Goal: Task Accomplishment & Management: Use online tool/utility

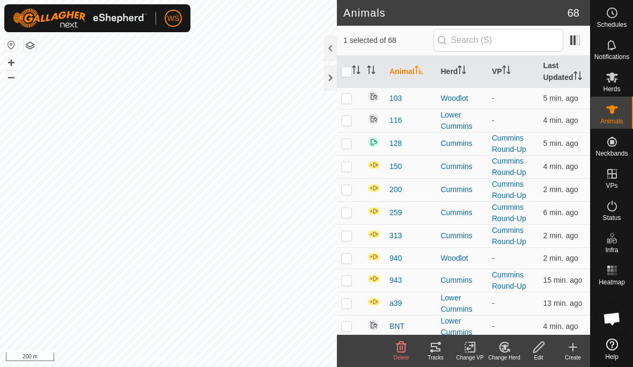
checkbox input "true"
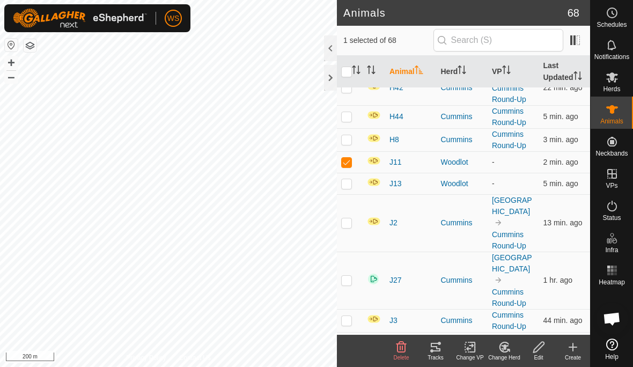
scroll to position [428, 0]
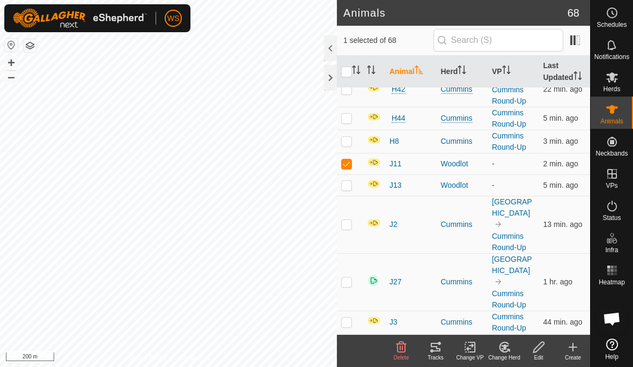
click at [542, 350] on icon at bounding box center [538, 347] width 13 height 13
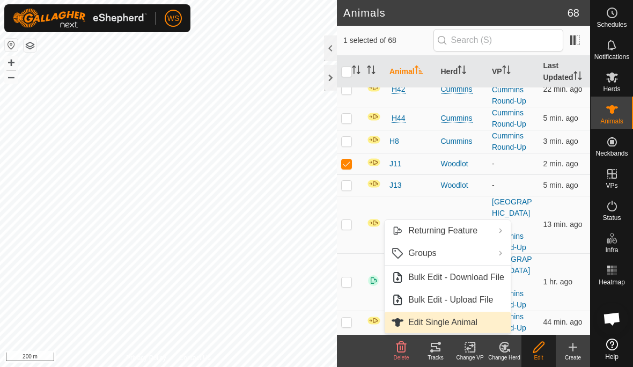
click at [468, 321] on span "Edit Single Animal" at bounding box center [442, 322] width 69 height 13
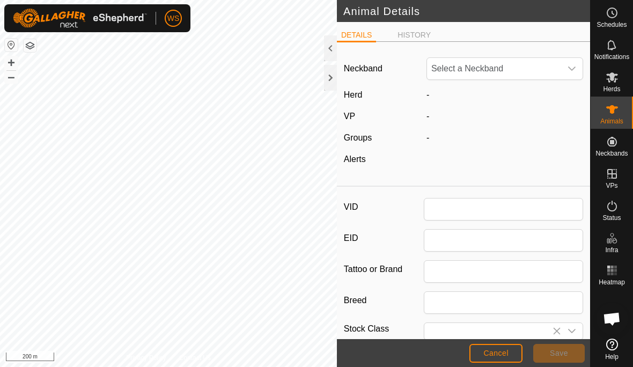
type input "J11"
type input "0"
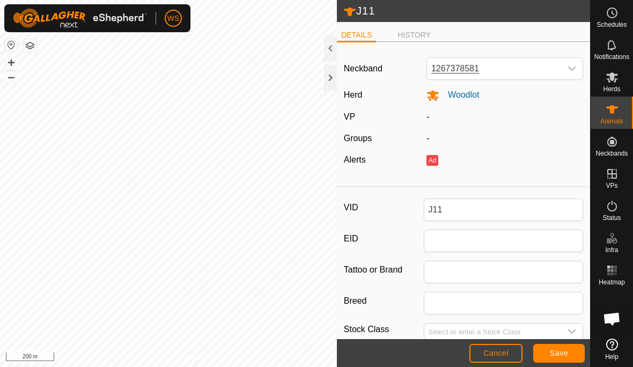
click at [425, 31] on li "HISTORY" at bounding box center [414, 35] width 42 height 11
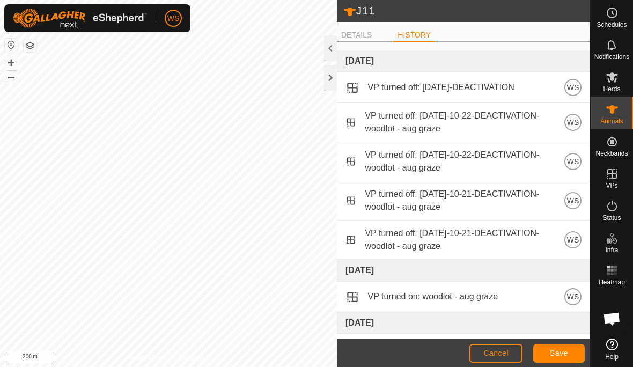
click at [499, 355] on span "Cancel" at bounding box center [495, 353] width 25 height 9
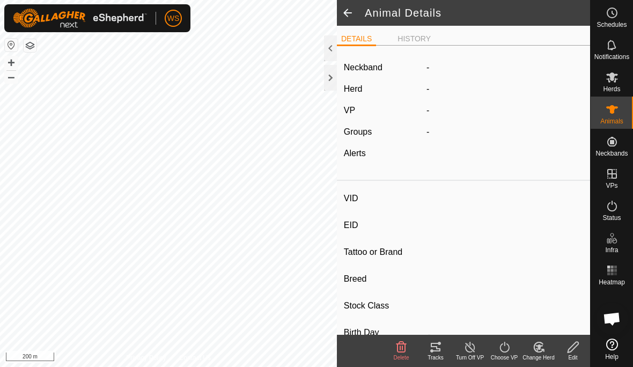
type input "J11"
type input "-"
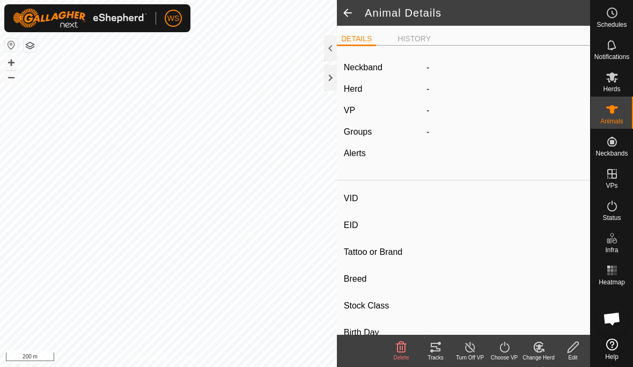
type input "0 kg"
type input "-"
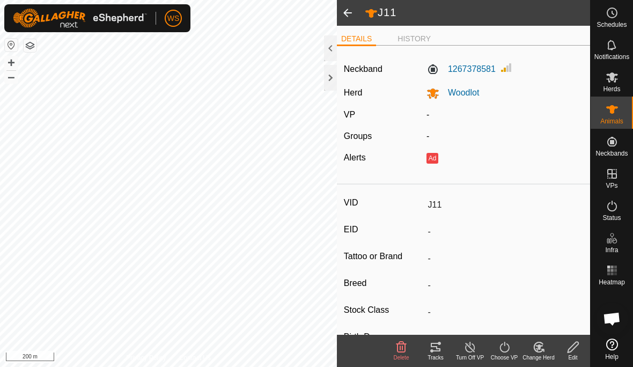
click at [348, 13] on span at bounding box center [347, 13] width 21 height 26
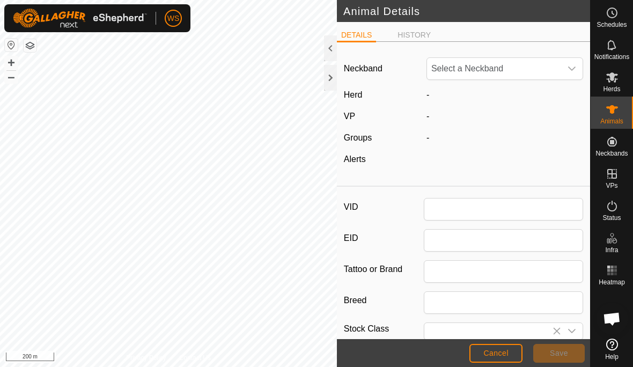
type input "J11"
type input "0"
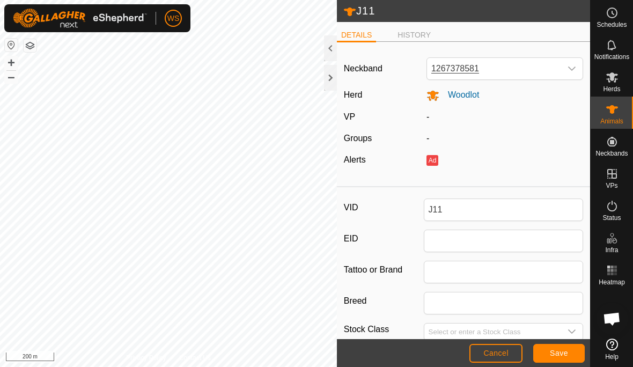
click at [505, 355] on span "Cancel" at bounding box center [495, 353] width 25 height 9
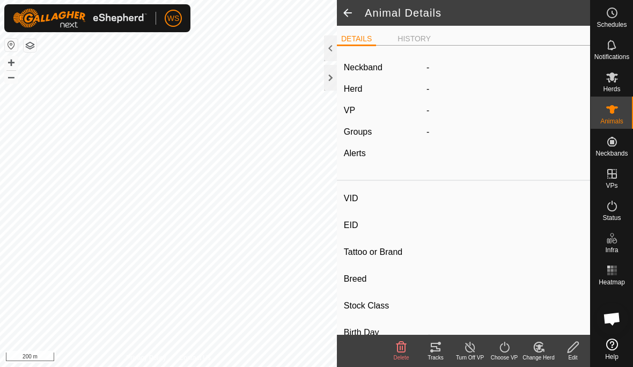
type input "J11"
type input "-"
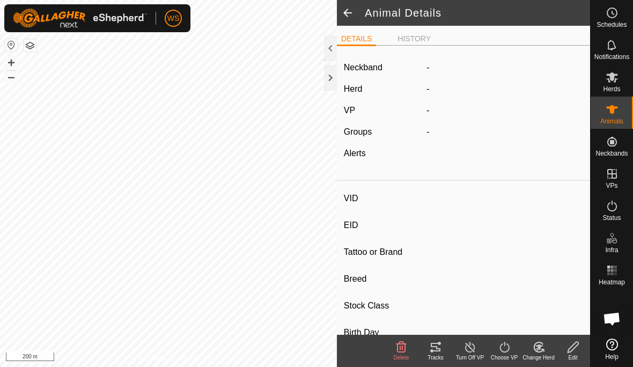
type input "0 kg"
type input "-"
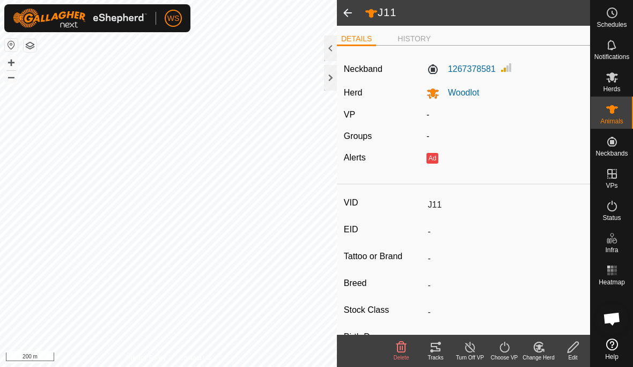
click at [612, 207] on icon at bounding box center [612, 206] width 13 height 13
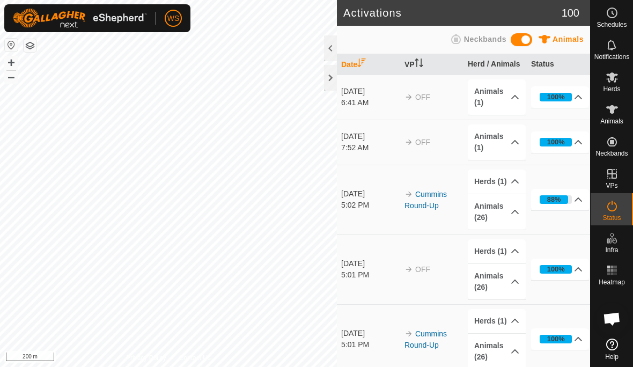
click at [569, 200] on div "88%" at bounding box center [556, 199] width 32 height 9
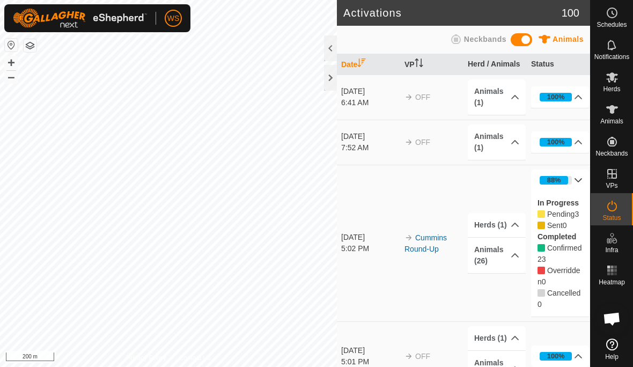
click at [571, 211] on span "Pending" at bounding box center [560, 214] width 27 height 9
click at [514, 256] on icon at bounding box center [515, 255] width 9 height 9
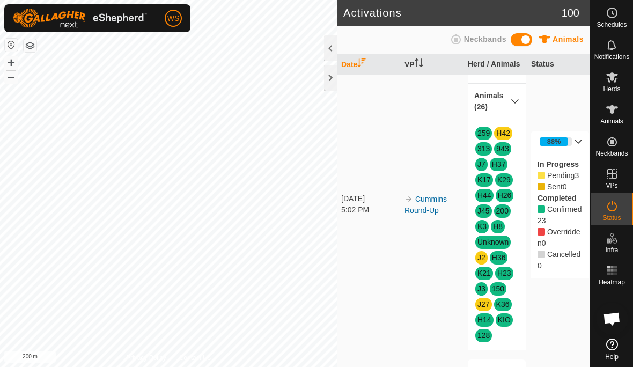
scroll to position [119, 0]
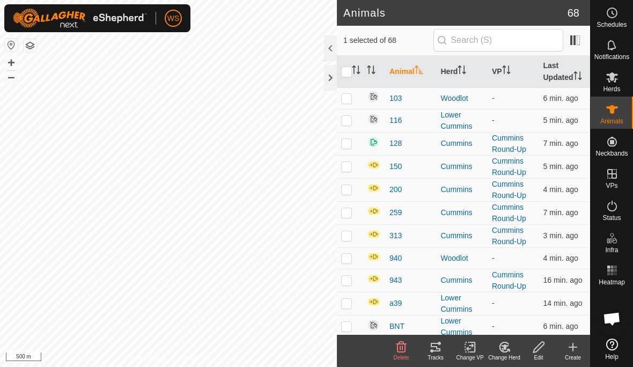
click at [506, 70] on icon "Activate to sort" at bounding box center [506, 69] width 9 height 9
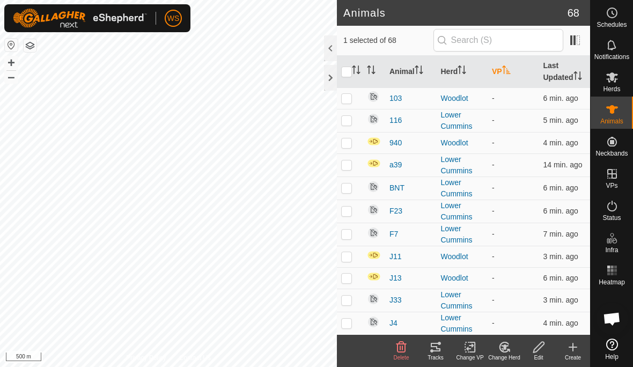
click at [502, 71] on th "VP" at bounding box center [514, 72] width 52 height 32
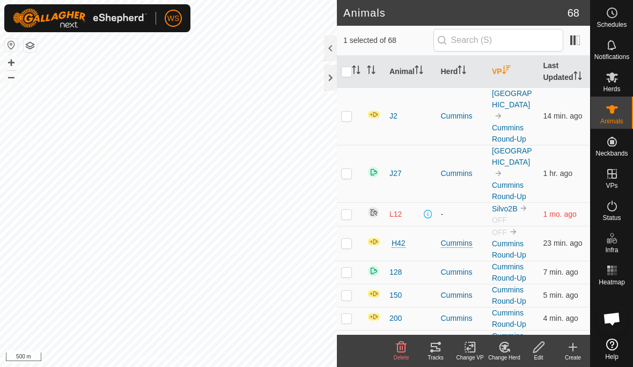
click at [349, 118] on p-checkbox at bounding box center [346, 116] width 11 height 9
click at [336, 75] on div at bounding box center [330, 78] width 13 height 26
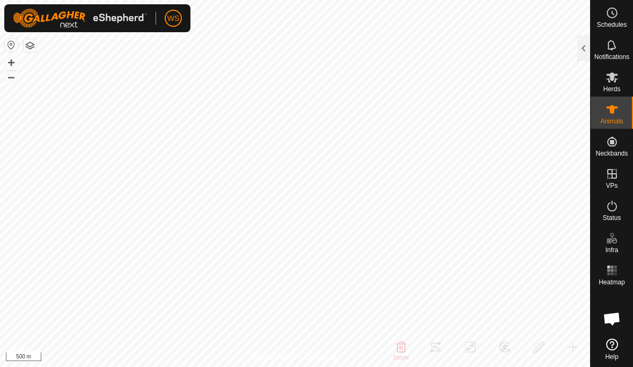
click at [584, 47] on div at bounding box center [583, 48] width 13 height 26
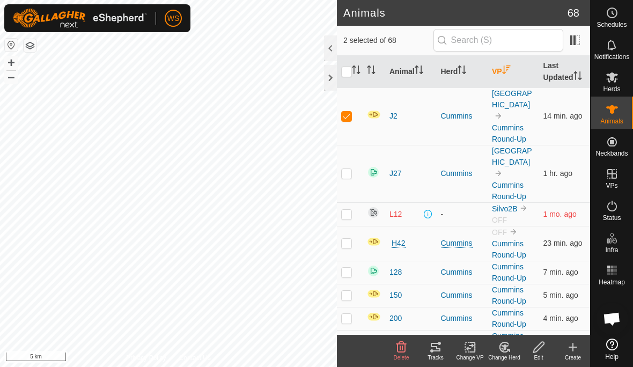
checkbox input "false"
click at [351, 114] on p-checkbox at bounding box center [346, 116] width 11 height 9
checkbox input "true"
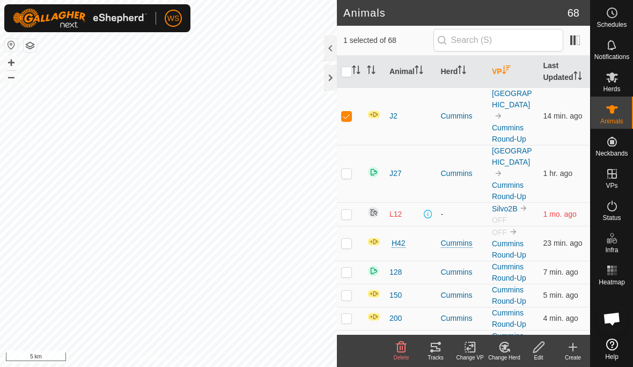
click at [345, 174] on p-checkbox at bounding box center [346, 173] width 11 height 9
checkbox input "true"
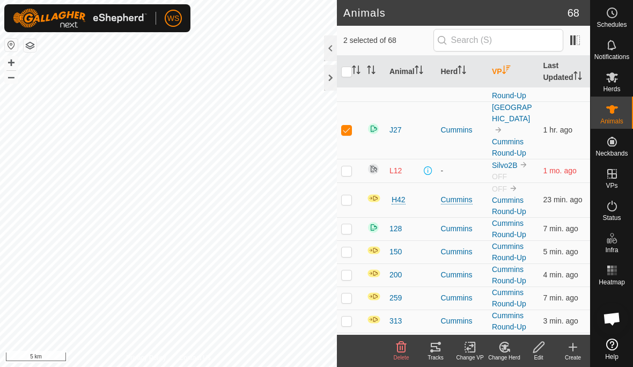
scroll to position [45, 0]
click at [344, 202] on p-checkbox at bounding box center [346, 198] width 11 height 9
checkbox input "true"
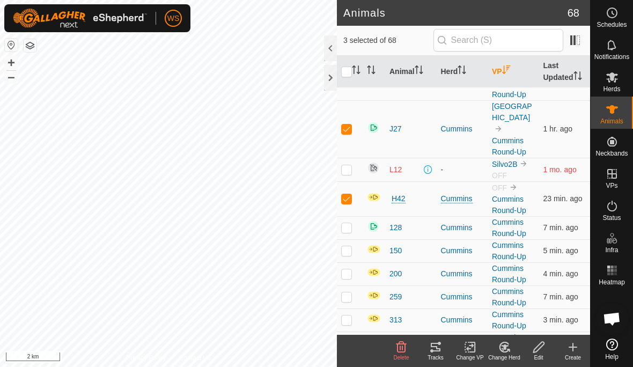
click at [473, 351] on icon at bounding box center [470, 347] width 13 height 13
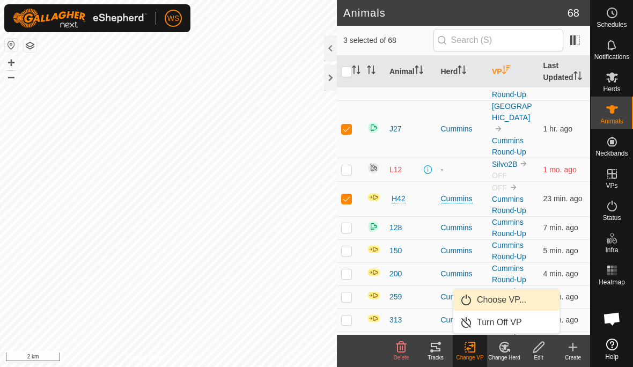
click at [521, 297] on span "Choose VP..." at bounding box center [501, 299] width 49 height 13
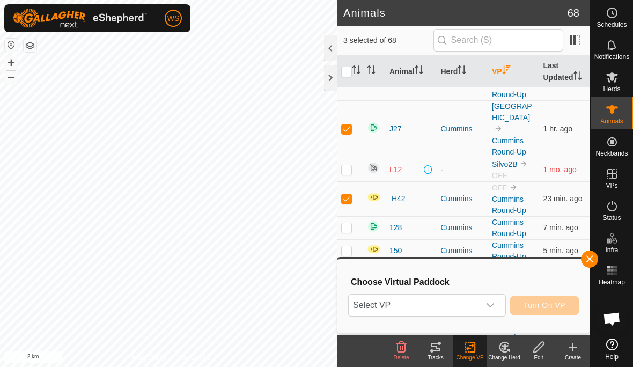
click at [493, 301] on icon "dropdown trigger" at bounding box center [490, 305] width 9 height 9
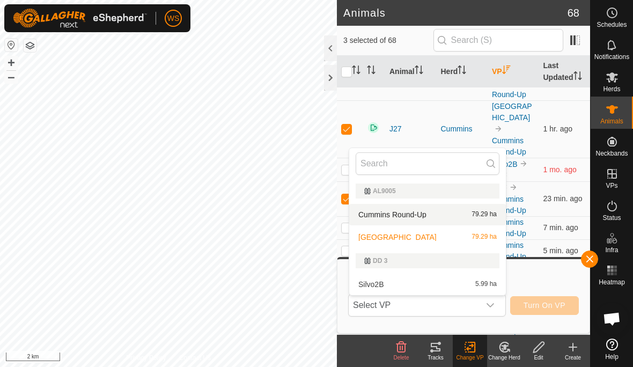
click at [420, 217] on span "Cummins Round-Up" at bounding box center [392, 215] width 68 height 8
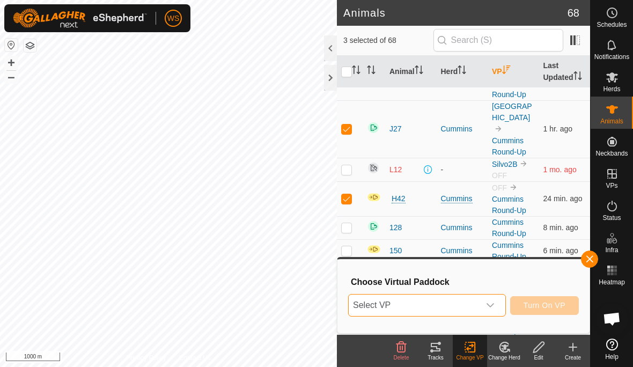
click at [496, 304] on div "dropdown trigger" at bounding box center [490, 305] width 21 height 21
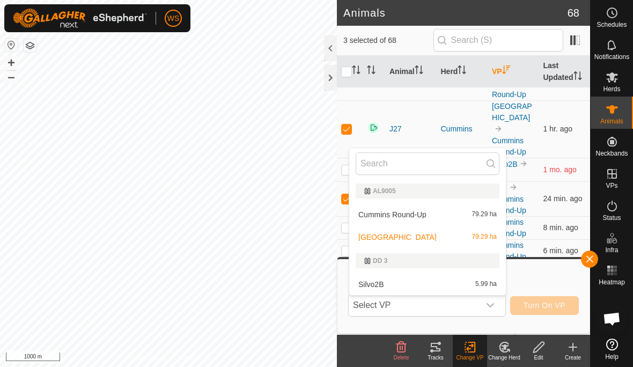
click at [410, 216] on span "Cummins Round-Up" at bounding box center [392, 215] width 68 height 8
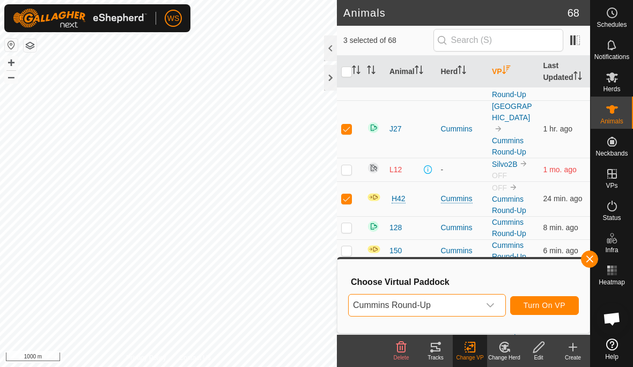
click at [558, 298] on button "Turn On VP" at bounding box center [544, 305] width 69 height 19
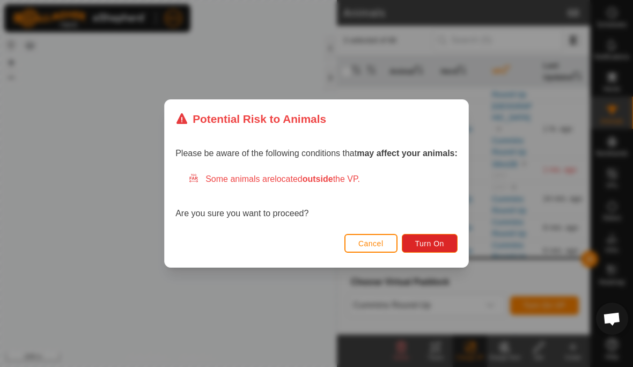
click at [440, 236] on button "Turn On" at bounding box center [430, 243] width 56 height 19
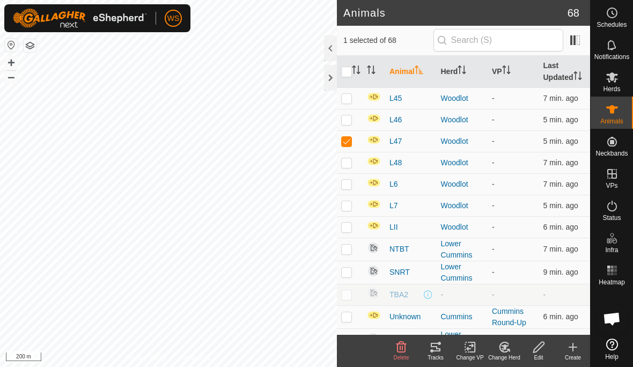
scroll to position [1343, 0]
checkbox input "true"
checkbox input "false"
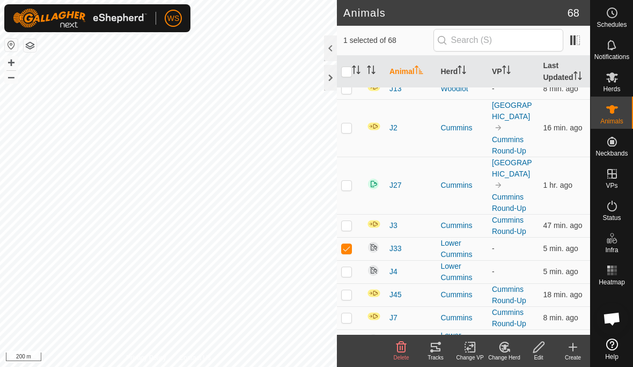
scroll to position [540, 0]
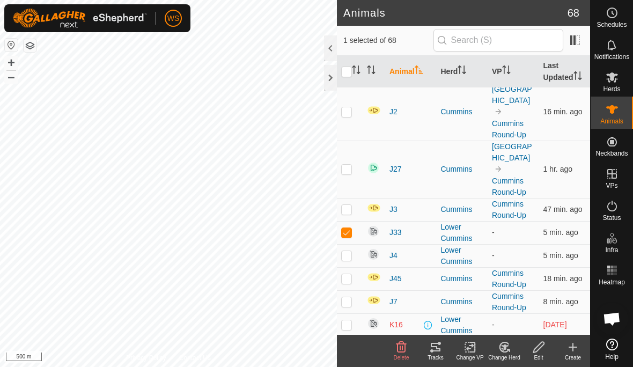
checkbox input "true"
checkbox input "false"
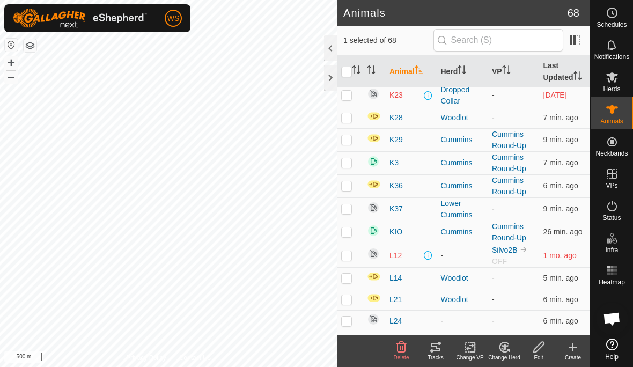
click at [468, 346] on icon at bounding box center [470, 347] width 13 height 13
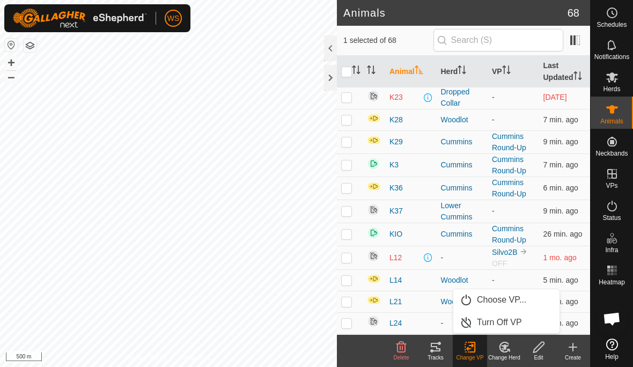
scroll to position [859, 0]
click at [521, 298] on span "Choose VP..." at bounding box center [501, 299] width 49 height 13
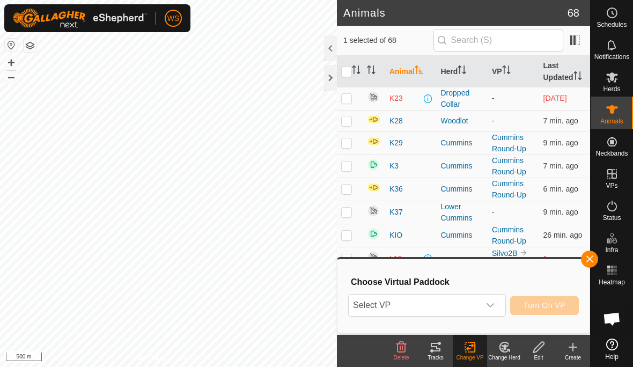
click at [497, 305] on div "dropdown trigger" at bounding box center [490, 305] width 21 height 21
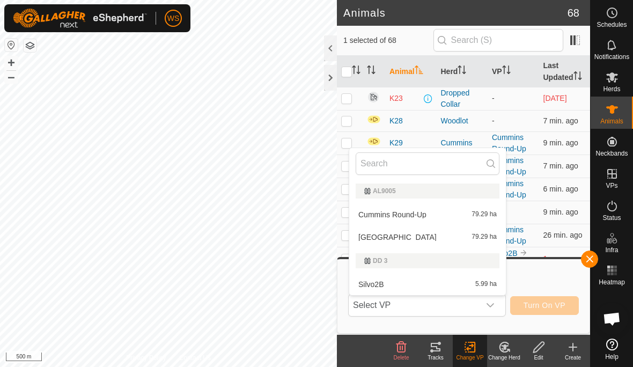
click at [560, 275] on div "Choose Virtual Paddock Select VP AL9005 Cummins Round-Up 79.29 ha Upper Cummins…" at bounding box center [463, 296] width 239 height 61
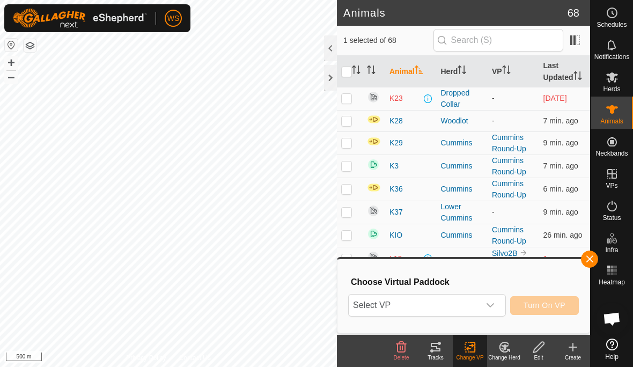
click at [541, 349] on icon at bounding box center [538, 347] width 13 height 13
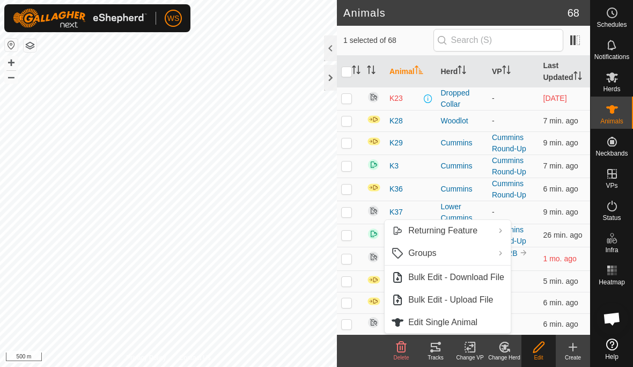
click at [475, 345] on icon at bounding box center [472, 347] width 5 height 10
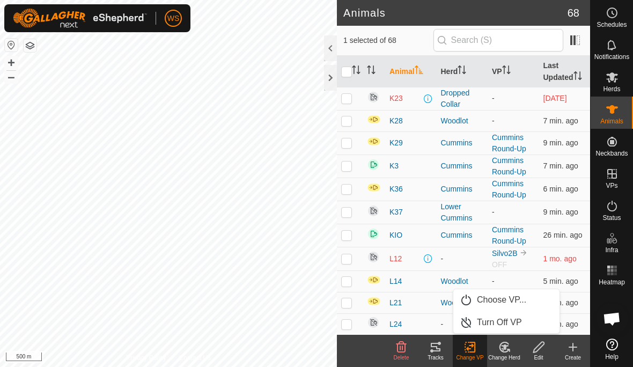
click at [515, 322] on span "Turn Off VP" at bounding box center [499, 322] width 45 height 13
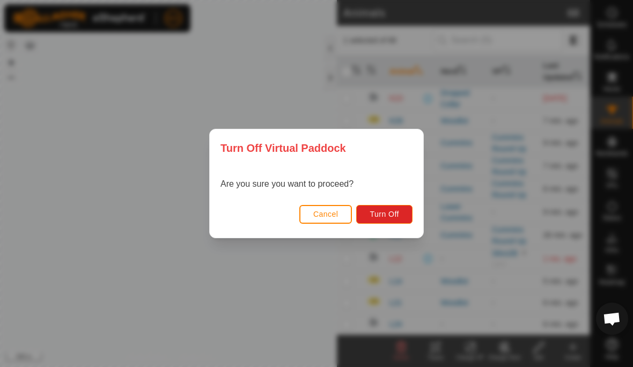
click at [397, 210] on span "Turn Off" at bounding box center [385, 214] width 30 height 9
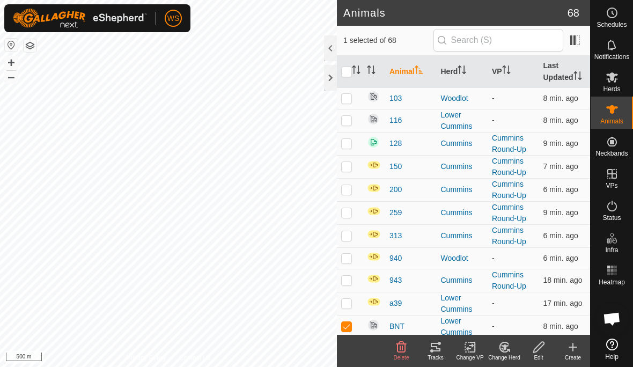
checkbox input "true"
checkbox input "false"
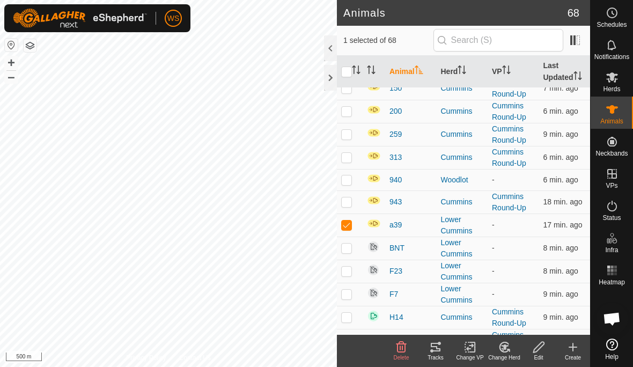
scroll to position [82, 0]
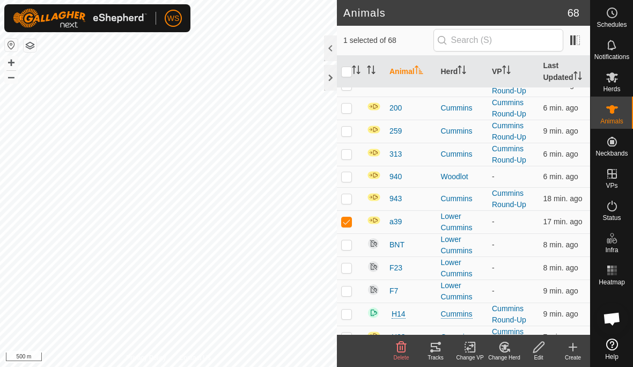
checkbox input "false"
checkbox input "true"
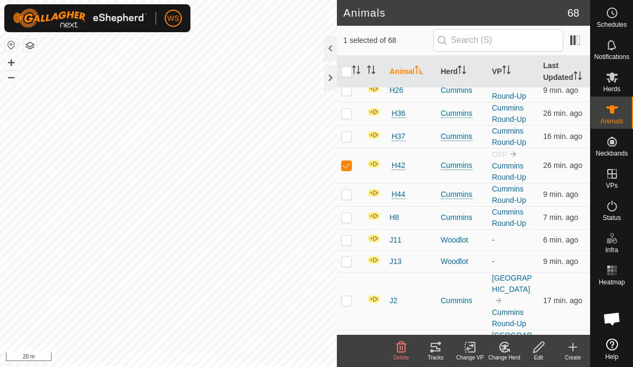
scroll to position [351, 0]
click at [498, 70] on th "VP" at bounding box center [514, 72] width 52 height 32
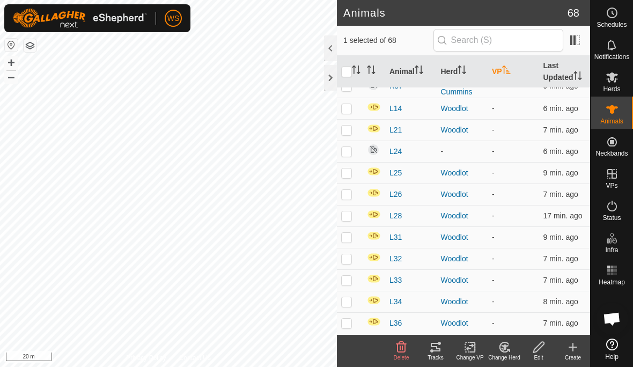
scroll to position [0, 0]
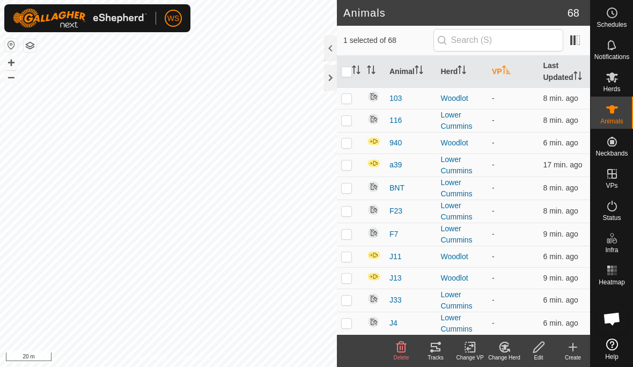
click at [496, 68] on th "VP" at bounding box center [514, 72] width 52 height 32
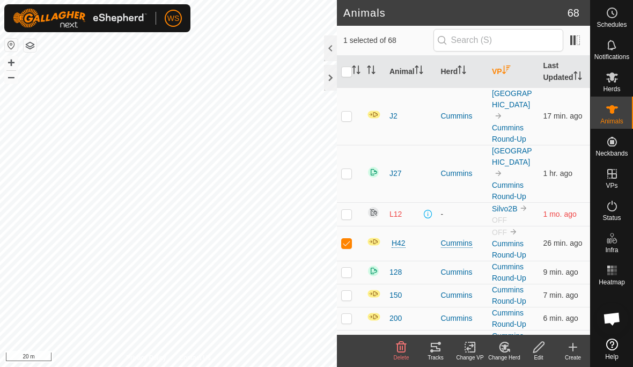
click at [348, 270] on p-checkbox at bounding box center [346, 272] width 11 height 9
checkbox input "true"
click at [350, 296] on p-checkbox at bounding box center [346, 295] width 11 height 9
click at [350, 297] on p-checkbox at bounding box center [346, 295] width 11 height 9
checkbox input "false"
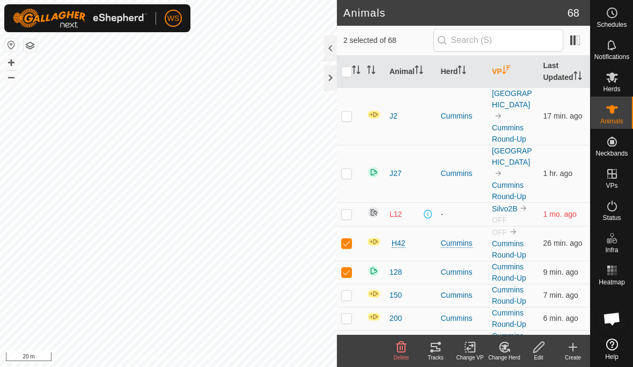
click at [352, 317] on td at bounding box center [350, 318] width 26 height 23
checkbox input "true"
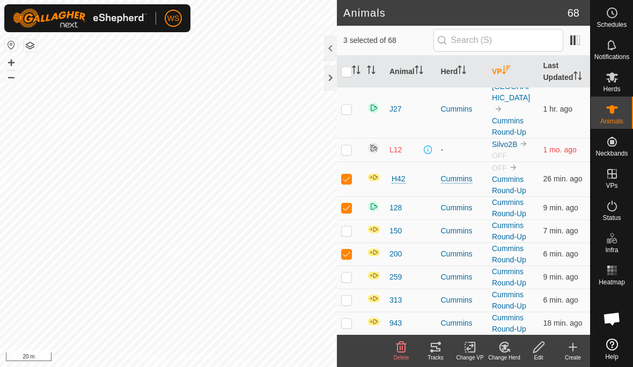
scroll to position [69, 0]
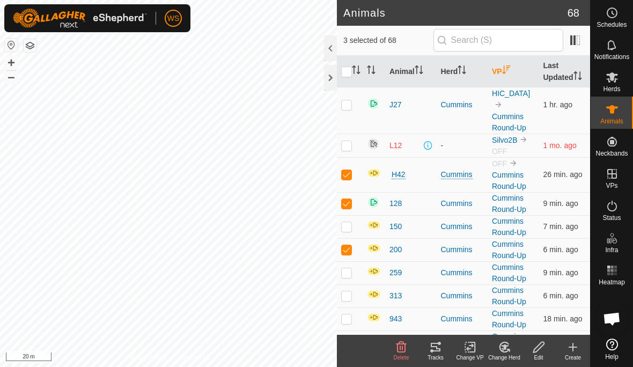
click at [348, 271] on p-checkbox at bounding box center [346, 272] width 11 height 9
click at [348, 273] on p-checkbox at bounding box center [346, 272] width 11 height 9
checkbox input "false"
click at [349, 295] on p-checkbox at bounding box center [346, 295] width 11 height 9
checkbox input "true"
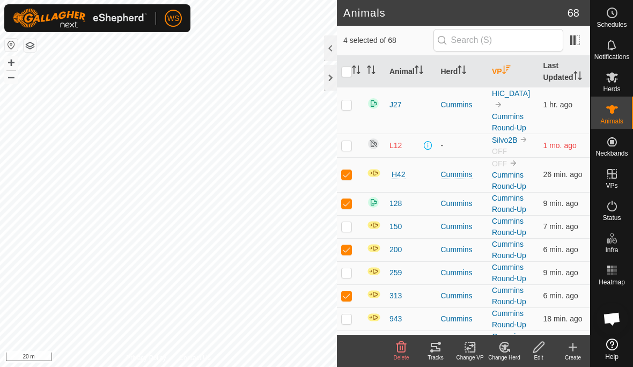
click at [352, 315] on td at bounding box center [350, 318] width 26 height 23
checkbox input "true"
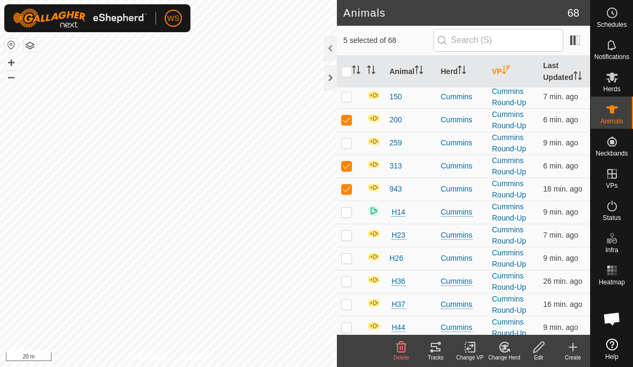
scroll to position [198, 0]
click at [347, 216] on p-checkbox at bounding box center [346, 212] width 11 height 9
click at [348, 211] on p-checkbox at bounding box center [346, 212] width 11 height 9
checkbox input "false"
click at [349, 238] on p-checkbox at bounding box center [346, 235] width 11 height 9
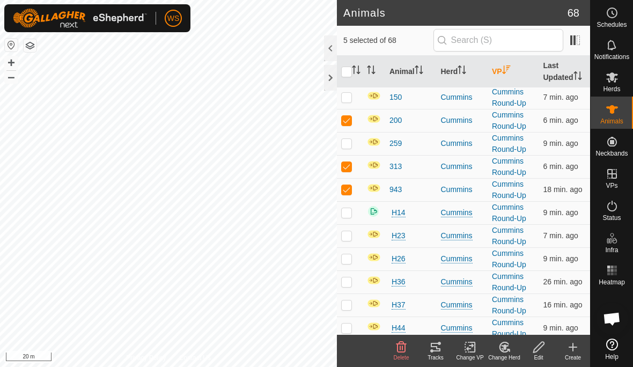
checkbox input "true"
click at [350, 256] on p-checkbox at bounding box center [346, 258] width 11 height 9
checkbox input "true"
click at [348, 280] on p-checkbox at bounding box center [346, 281] width 11 height 9
click at [350, 280] on p-checkbox at bounding box center [346, 281] width 11 height 9
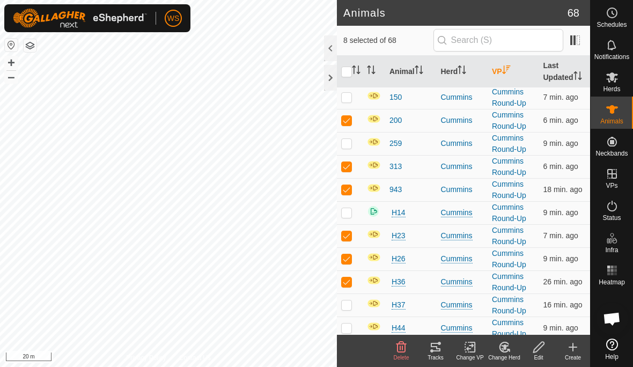
checkbox input "false"
click at [347, 300] on p-checkbox at bounding box center [346, 304] width 11 height 9
checkbox input "true"
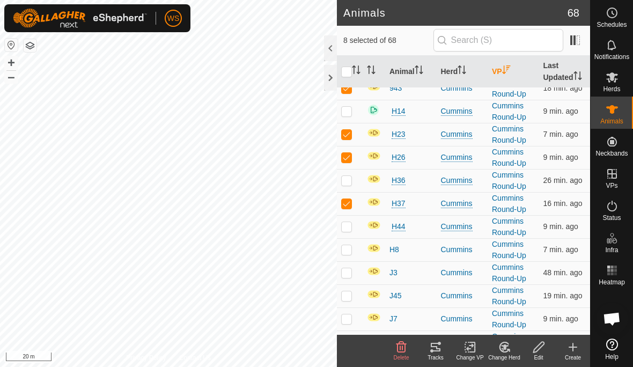
scroll to position [300, 0]
click at [347, 228] on p-checkbox at bounding box center [346, 226] width 11 height 9
click at [349, 226] on p-checkbox at bounding box center [346, 226] width 11 height 9
checkbox input "false"
click at [349, 247] on p-checkbox at bounding box center [346, 249] width 11 height 9
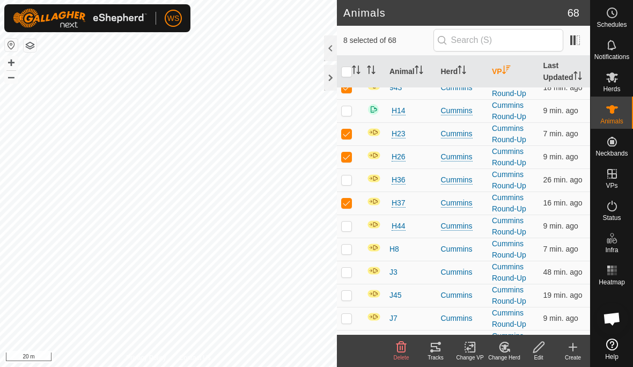
checkbox input "true"
click at [349, 270] on p-checkbox at bounding box center [346, 272] width 11 height 9
checkbox input "true"
